Goal: Information Seeking & Learning: Learn about a topic

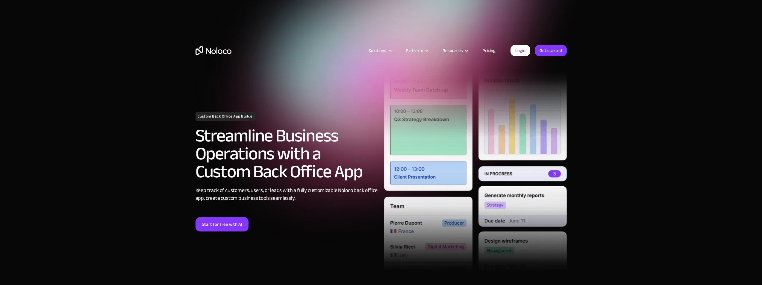
click at [81, 164] on section "Custom Back Office App Builder Streamline Business Operations with a Custom Bac…" at bounding box center [381, 155] width 762 height 311
click at [489, 53] on link "Pricing" at bounding box center [489, 51] width 28 height 8
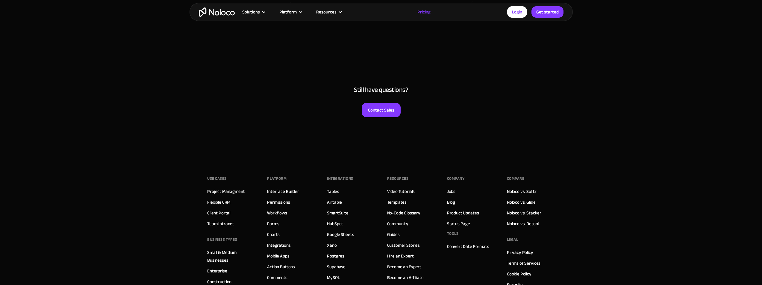
scroll to position [3162, 0]
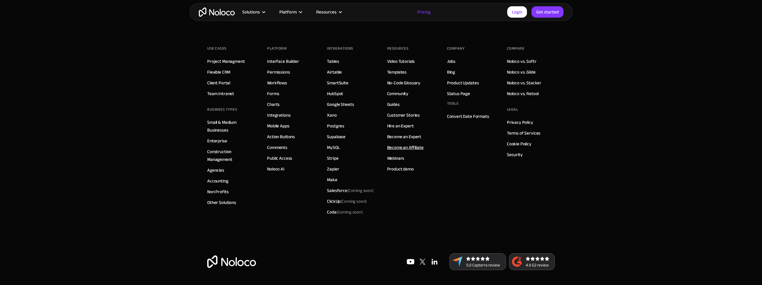
click at [408, 146] on link "Become an Affiliate" at bounding box center [405, 148] width 37 height 8
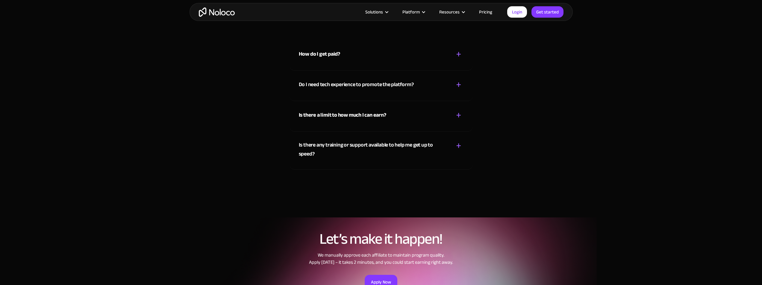
scroll to position [989, 0]
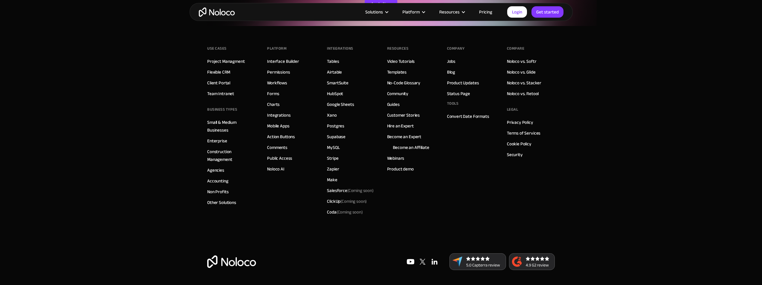
click at [490, 11] on link "Pricing" at bounding box center [486, 12] width 28 height 8
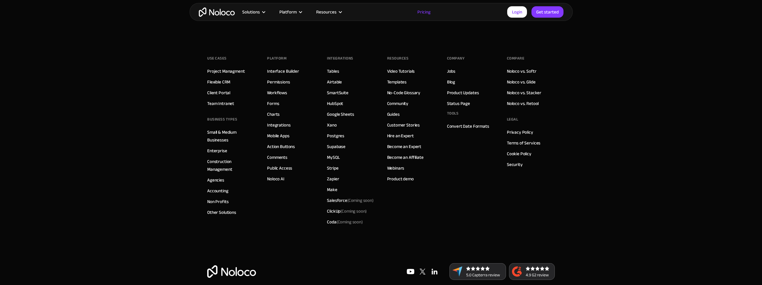
scroll to position [3162, 0]
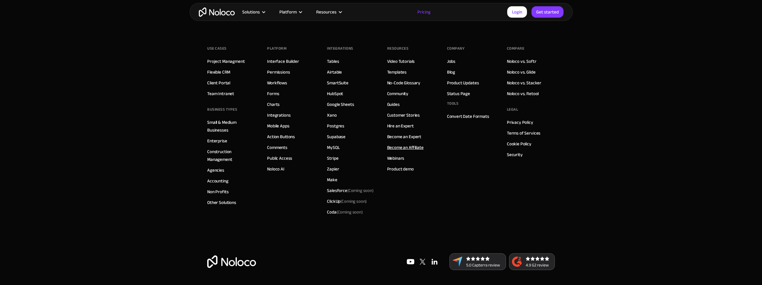
click at [415, 148] on link "Become an Affiliate" at bounding box center [405, 148] width 37 height 8
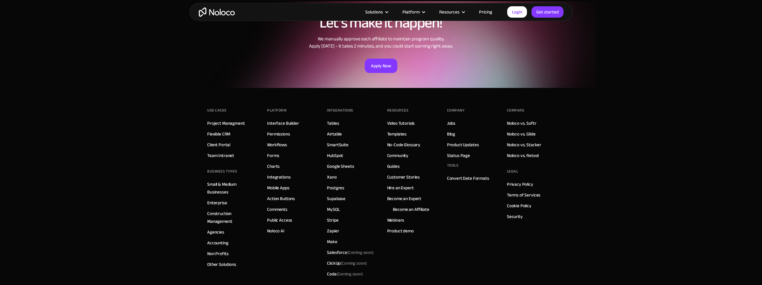
scroll to position [989, 0]
